Goal: Task Accomplishment & Management: Use online tool/utility

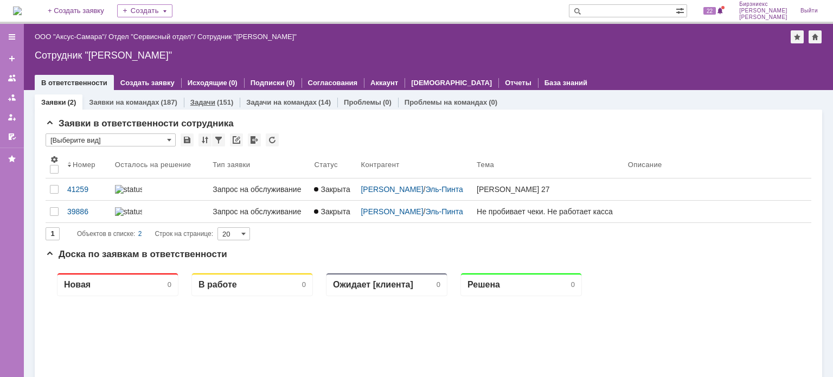
click at [217, 99] on div "(151)" at bounding box center [225, 102] width 16 height 8
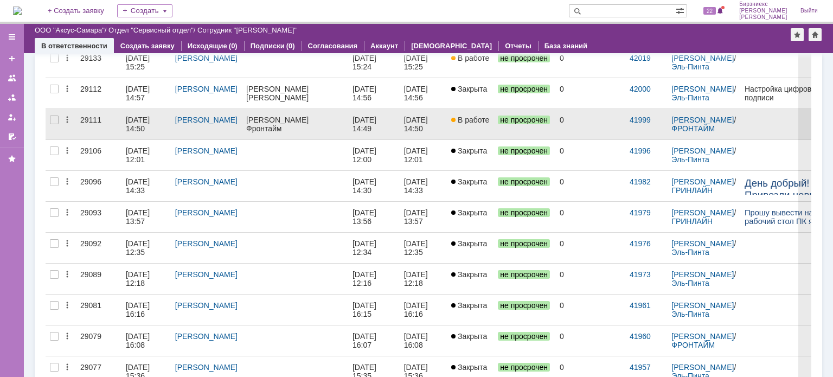
click at [302, 130] on div "Фронтайм" at bounding box center [287, 128] width 82 height 9
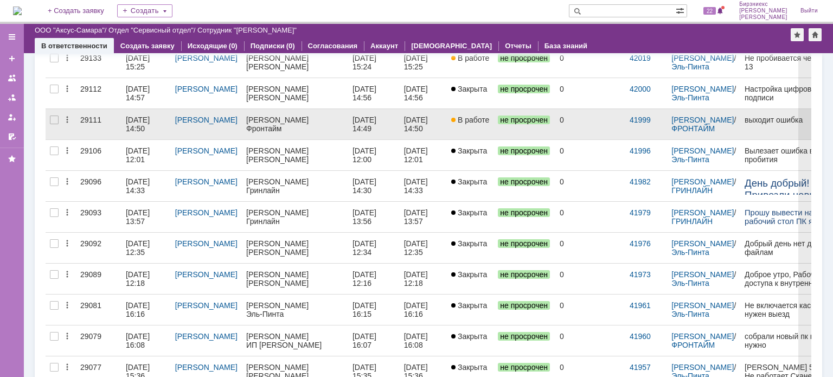
click at [151, 128] on div "[DATE] 14:50" at bounding box center [146, 123] width 41 height 17
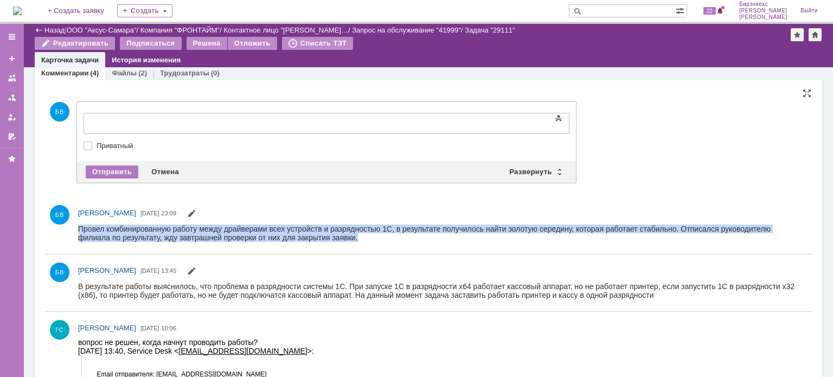
drag, startPoint x: 78, startPoint y: 224, endPoint x: 398, endPoint y: 241, distance: 320.8
click at [398, 241] on div "Провел комбинированную работу между драйверами всех устройств и разрядностью 1С…" at bounding box center [438, 232] width 720 height 17
copy div "Провел комбинированную работу между драйверами всех устройств и разрядностью 1С…"
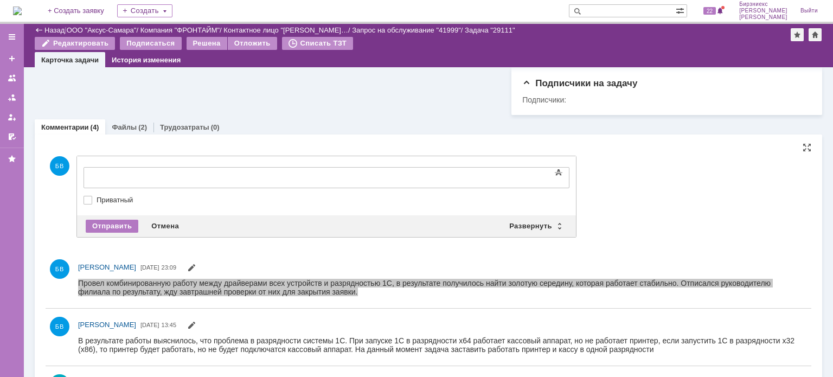
click at [148, 176] on div at bounding box center [172, 176] width 154 height 9
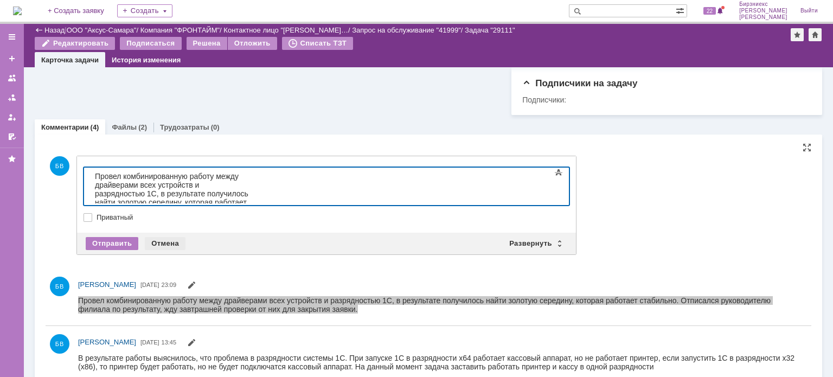
drag, startPoint x: 167, startPoint y: 244, endPoint x: 89, endPoint y: 17, distance: 240.2
click at [167, 244] on div "Отмена" at bounding box center [165, 243] width 41 height 13
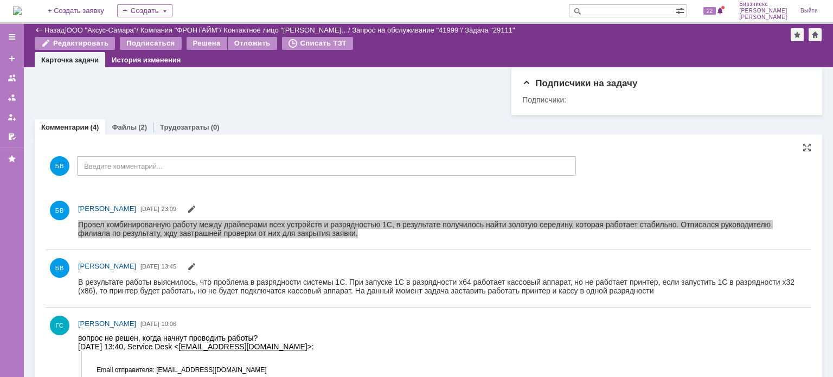
click at [173, 130] on link "Трудозатраты" at bounding box center [184, 127] width 49 height 8
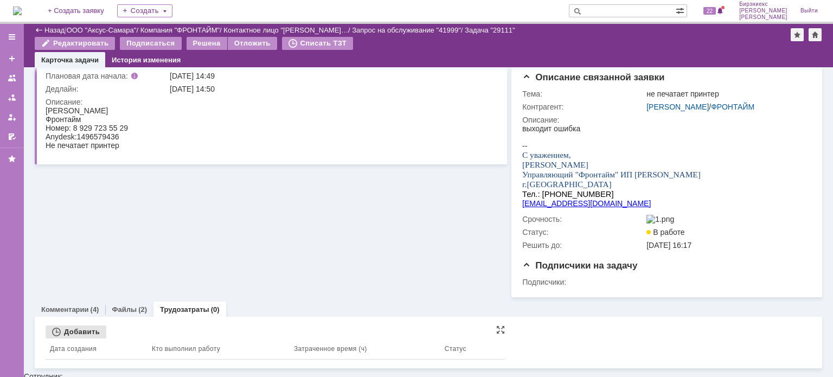
click at [65, 338] on div "Добавить" at bounding box center [76, 331] width 61 height 13
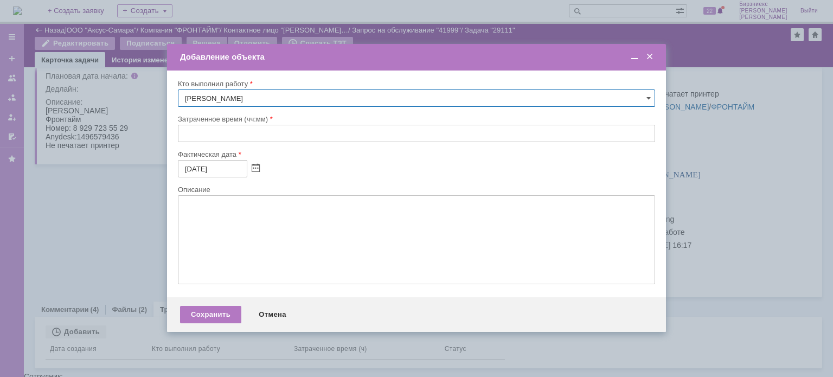
click at [198, 139] on input "text" at bounding box center [416, 133] width 477 height 17
type input "03:00"
click at [199, 169] on input "[DATE]" at bounding box center [212, 168] width 69 height 17
click at [255, 170] on span at bounding box center [256, 168] width 8 height 9
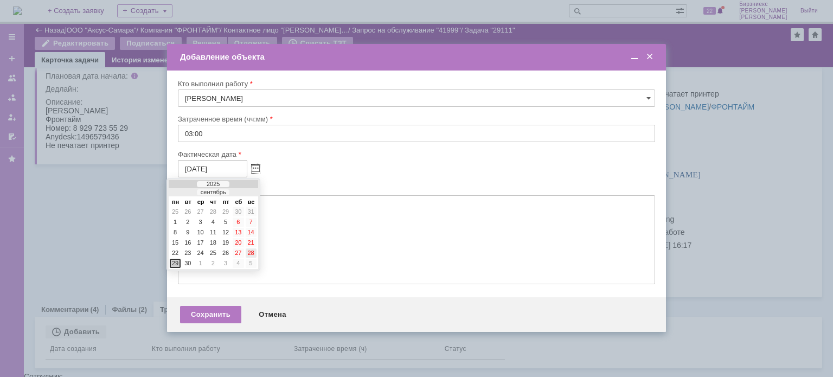
click at [250, 250] on div "28" at bounding box center [251, 252] width 11 height 9
type input "[DATE]"
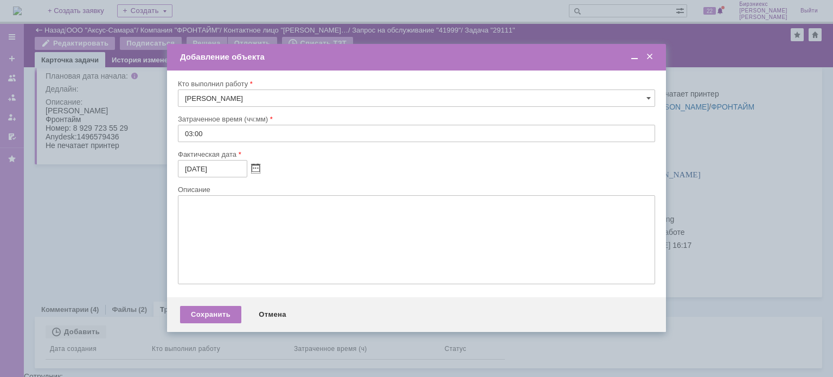
click at [197, 212] on textarea at bounding box center [416, 239] width 477 height 89
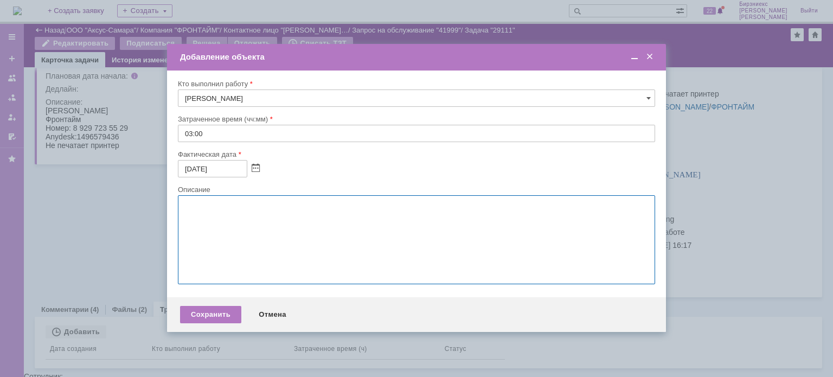
paste textarea "Провел комбинированную работу между драйверами всех устройств и разрядностью 1С…"
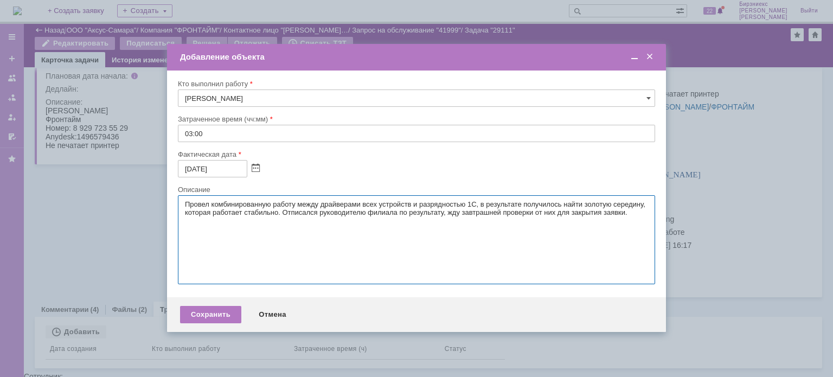
drag, startPoint x: 636, startPoint y: 212, endPoint x: 282, endPoint y: 217, distance: 354.0
click at [282, 217] on textarea "Провел комбинированную работу между драйверами всех устройств и разрядностью 1С…" at bounding box center [416, 239] width 477 height 89
type textarea "Провел комбинированную работу между драйверами всех устройств и разрядностью 1С…"
click at [207, 317] on div "Сохранить" at bounding box center [210, 314] width 61 height 17
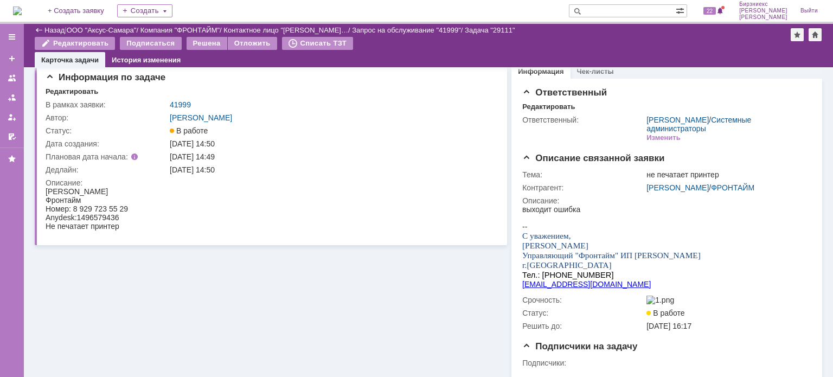
scroll to position [2, 0]
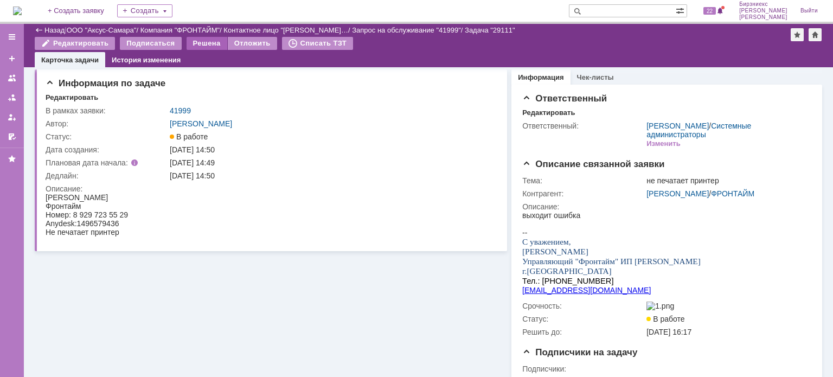
click at [204, 45] on div "Решена" at bounding box center [206, 43] width 41 height 13
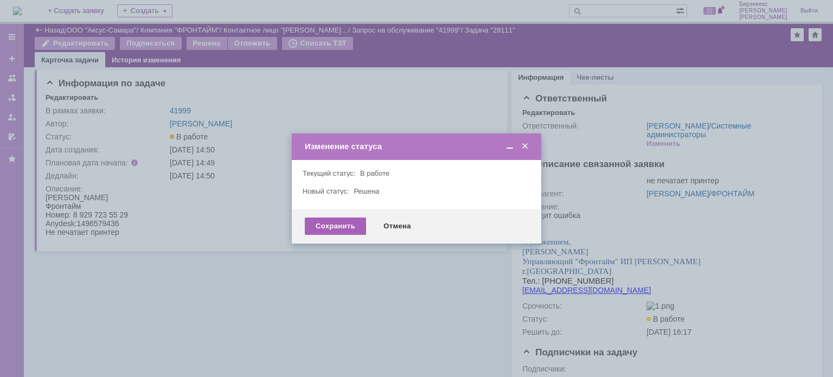
click at [343, 223] on div "Сохранить" at bounding box center [335, 225] width 61 height 17
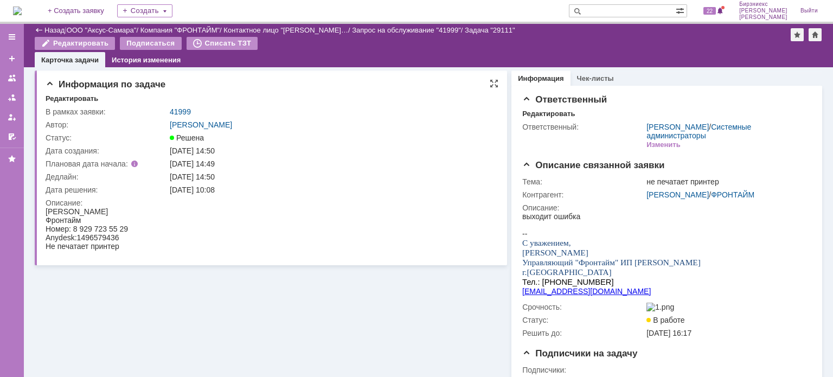
scroll to position [0, 0]
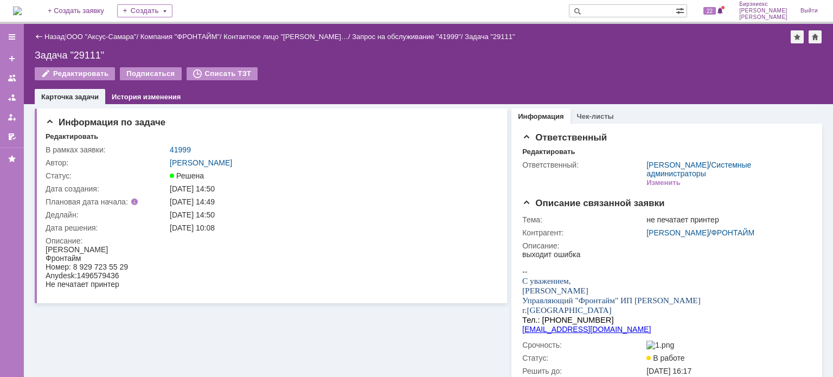
click at [42, 34] on div "Назад" at bounding box center [50, 37] width 30 height 8
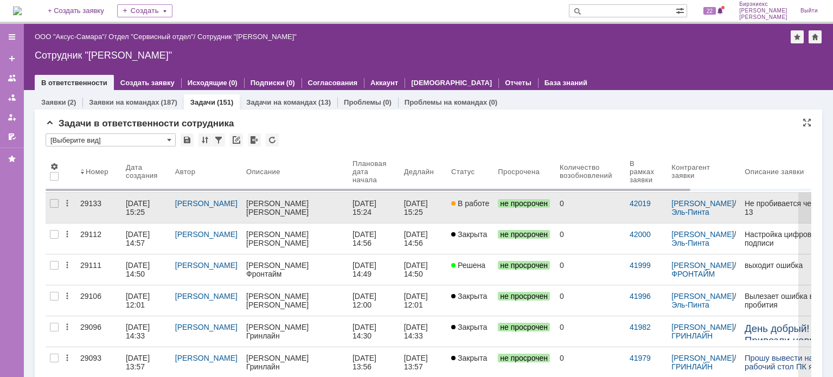
click at [129, 207] on div "[DATE] 15:25" at bounding box center [139, 207] width 26 height 17
